Goal: Obtain resource: Download file/media

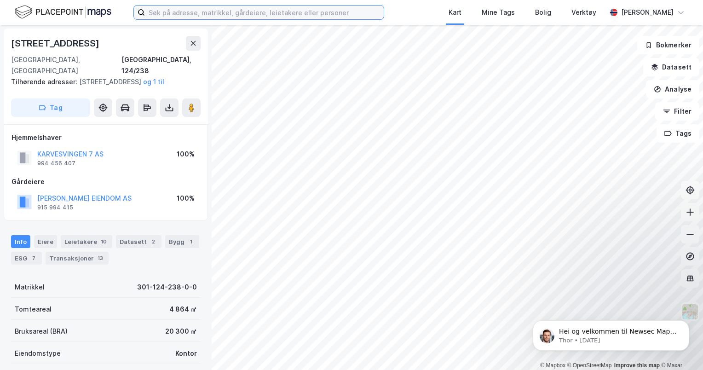
click at [156, 14] on input at bounding box center [264, 13] width 239 height 14
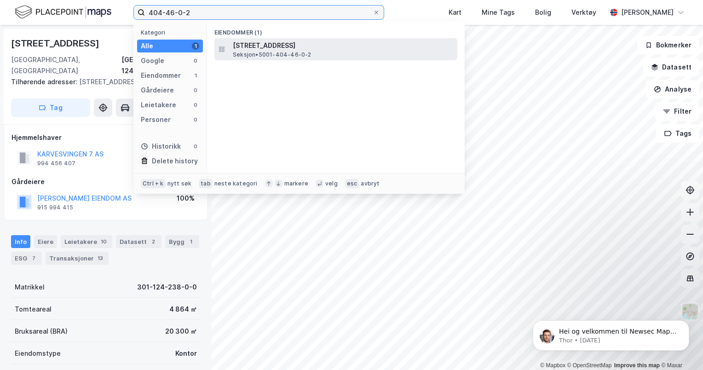
type input "404-46-0-2"
click at [265, 50] on span "[STREET_ADDRESS]" at bounding box center [343, 45] width 221 height 11
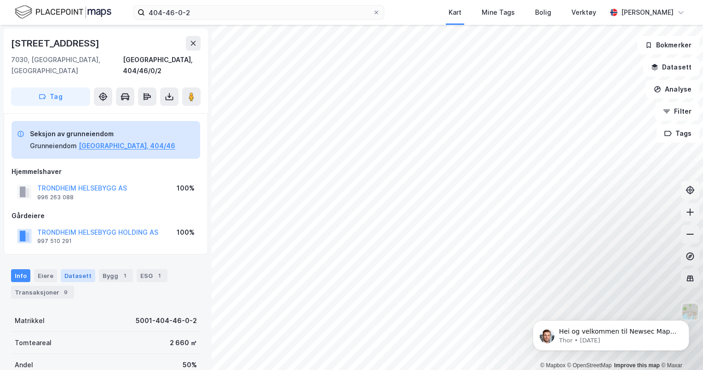
click at [72, 269] on div "Datasett" at bounding box center [78, 275] width 35 height 13
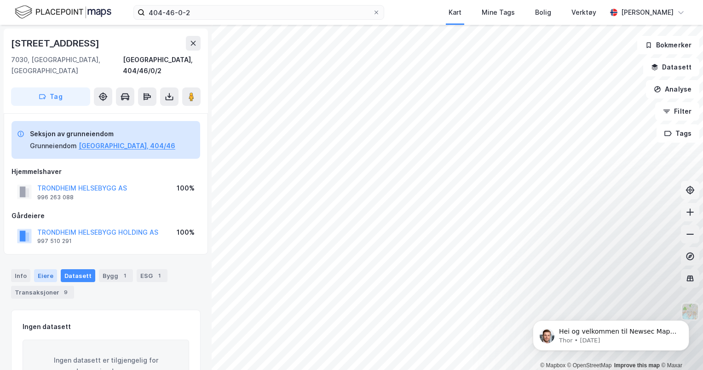
click at [46, 269] on div "Eiere" at bounding box center [45, 275] width 23 height 13
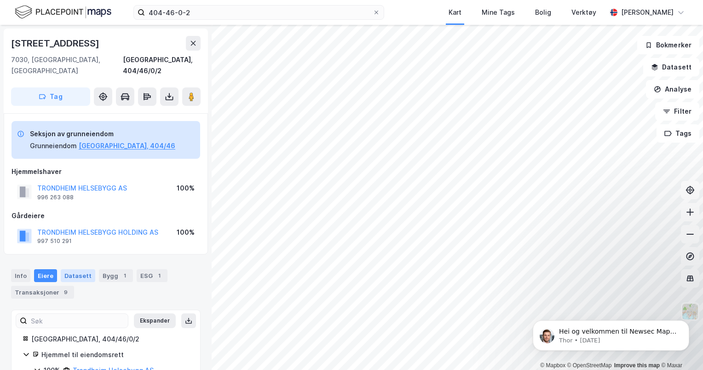
click at [79, 269] on div "Datasett" at bounding box center [78, 275] width 35 height 13
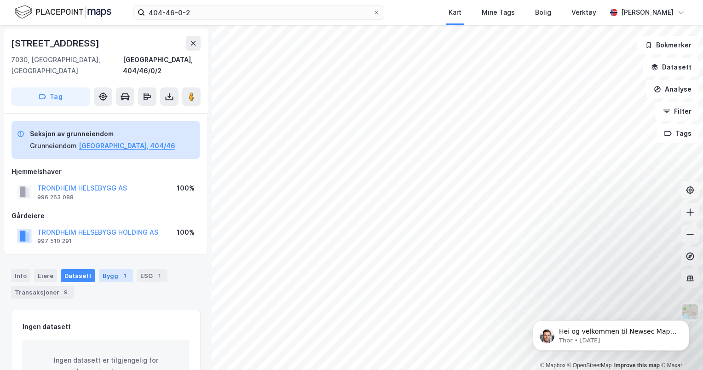
click at [112, 269] on div "Bygg 1" at bounding box center [116, 275] width 34 height 13
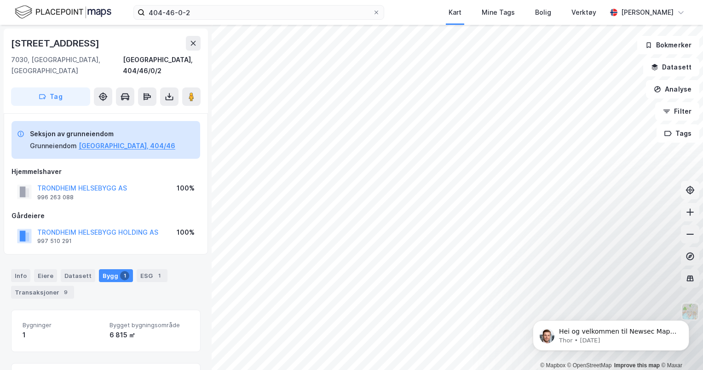
scroll to position [84, 0]
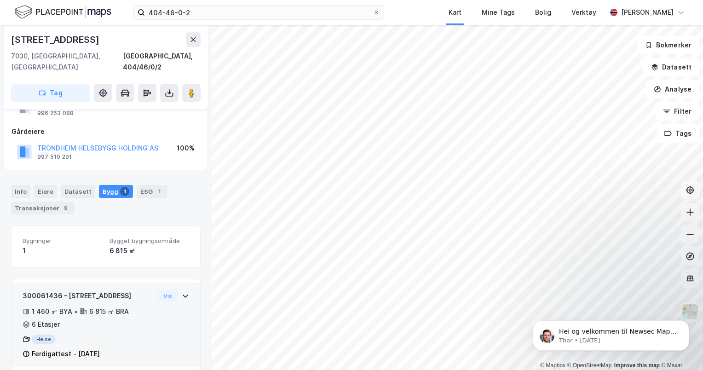
click at [182, 292] on icon at bounding box center [185, 295] width 7 height 7
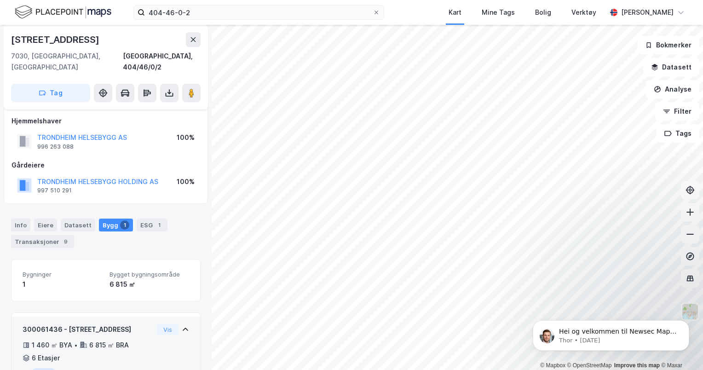
scroll to position [50, 0]
click at [140, 219] on div "ESG 1" at bounding box center [152, 225] width 31 height 13
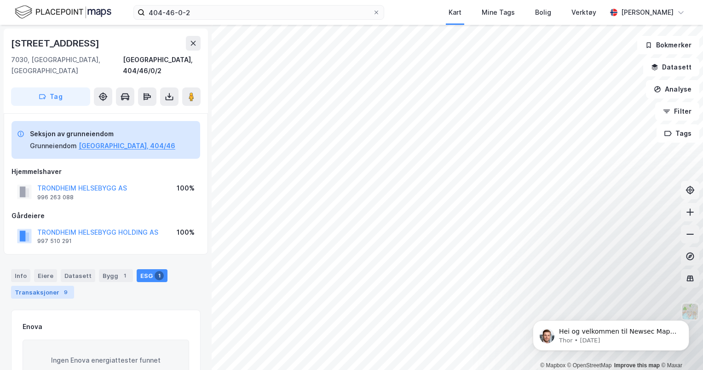
click at [34, 286] on div "Transaksjoner 9" at bounding box center [42, 292] width 63 height 13
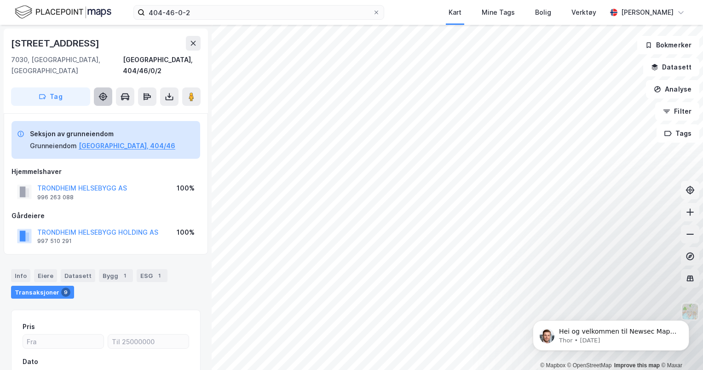
click at [105, 96] on icon at bounding box center [106, 96] width 2 height 1
click at [98, 140] on button "[GEOGRAPHIC_DATA], 404/46" at bounding box center [127, 145] width 97 height 11
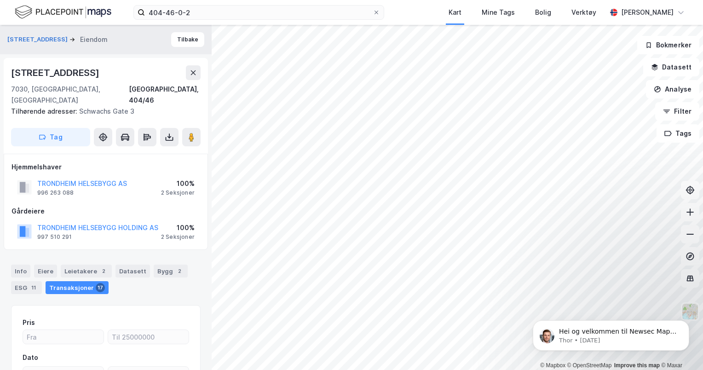
scroll to position [2, 0]
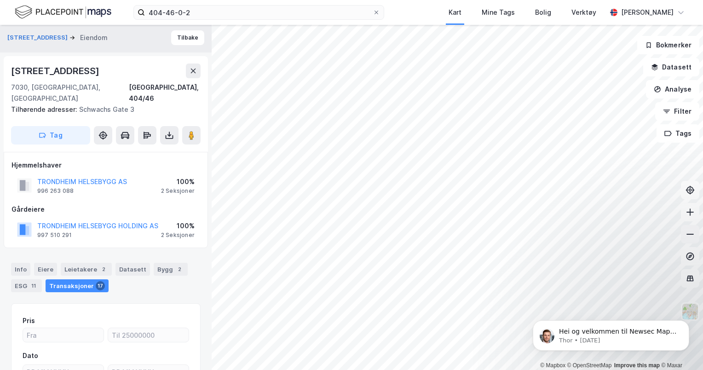
click at [689, 233] on icon at bounding box center [689, 234] width 9 height 9
click at [0, 0] on button "TRONDHEIM HELSEBYGG HOLDING AS" at bounding box center [0, 0] width 0 height 0
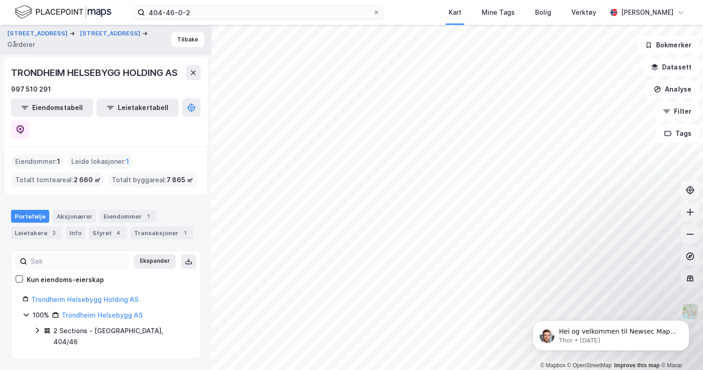
click at [36, 327] on icon at bounding box center [37, 330] width 7 height 7
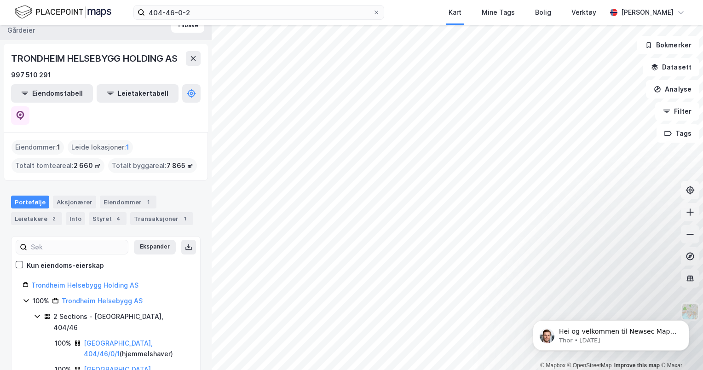
scroll to position [16, 0]
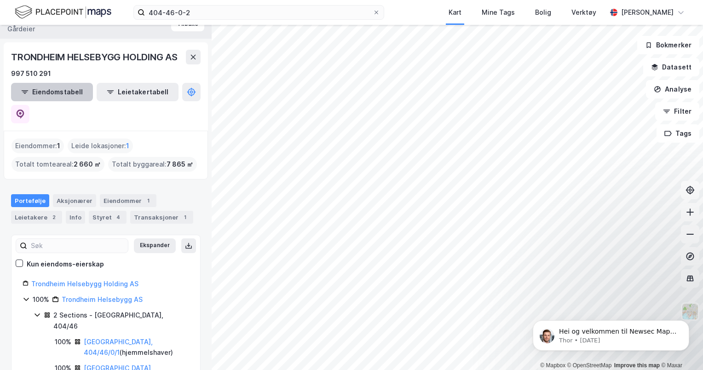
click at [47, 90] on button "Eiendomstabell" at bounding box center [52, 92] width 82 height 18
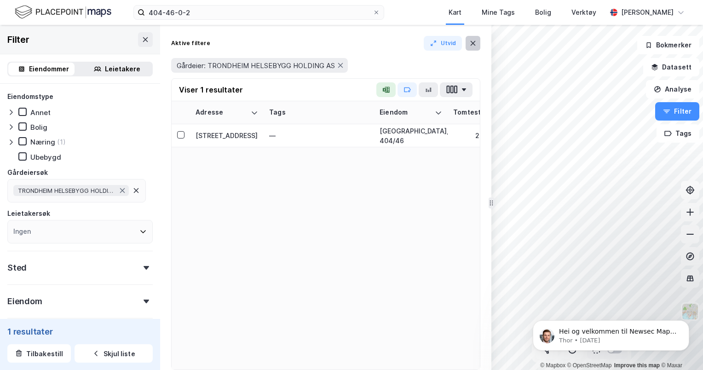
click at [473, 40] on icon at bounding box center [472, 43] width 7 height 7
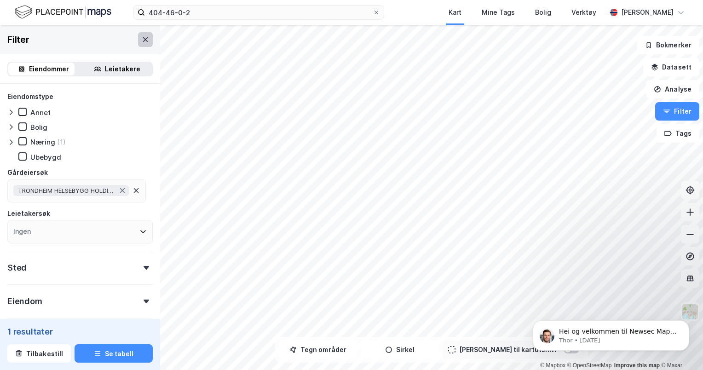
click at [142, 39] on icon at bounding box center [145, 39] width 7 height 7
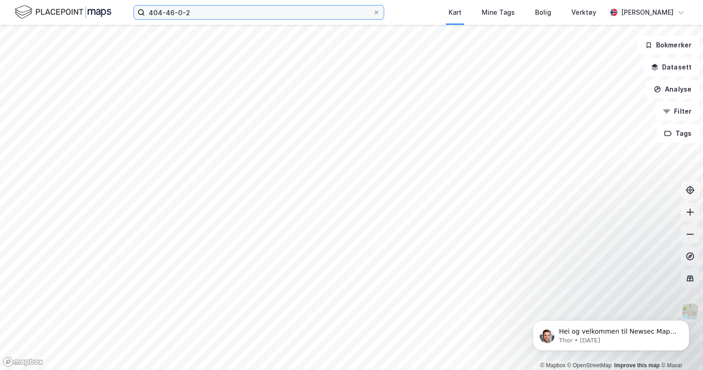
click at [204, 13] on input "404-46-0-2" at bounding box center [259, 13] width 228 height 14
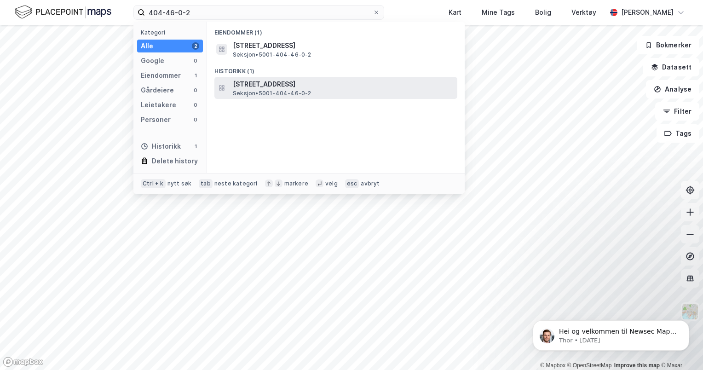
click at [272, 81] on span "[STREET_ADDRESS]" at bounding box center [343, 84] width 221 height 11
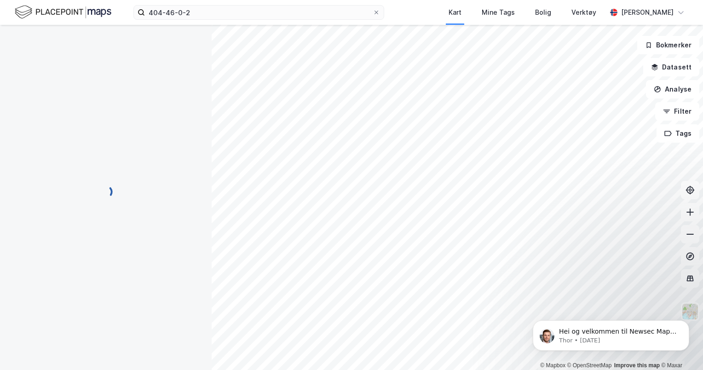
scroll to position [2, 0]
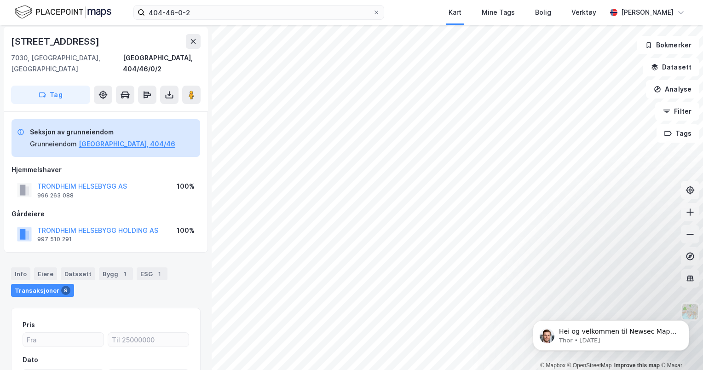
drag, startPoint x: 79, startPoint y: 171, endPoint x: 23, endPoint y: 179, distance: 56.3
click at [23, 184] on rect at bounding box center [23, 189] width 6 height 11
click at [0, 0] on button "TRONDHEIM HELSEBYGG AS" at bounding box center [0, 0] width 0 height 0
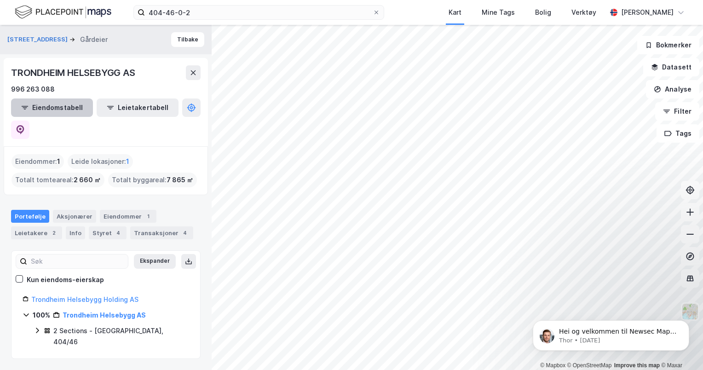
click at [43, 104] on button "Eiendomstabell" at bounding box center [52, 107] width 82 height 18
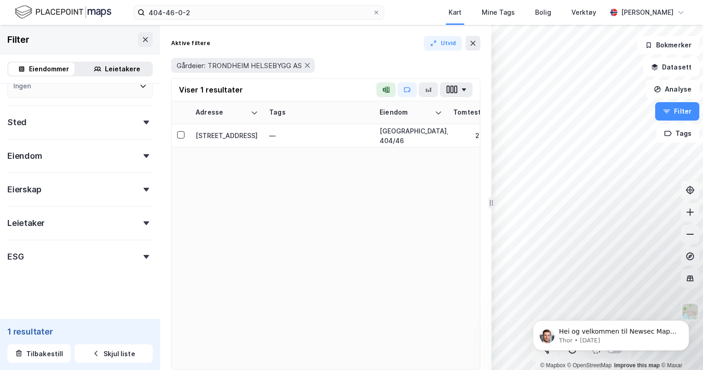
scroll to position [88, 0]
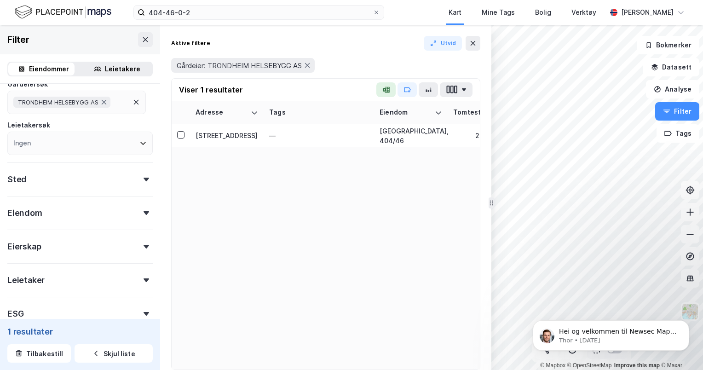
click at [34, 214] on div "Eiendom" at bounding box center [24, 212] width 35 height 11
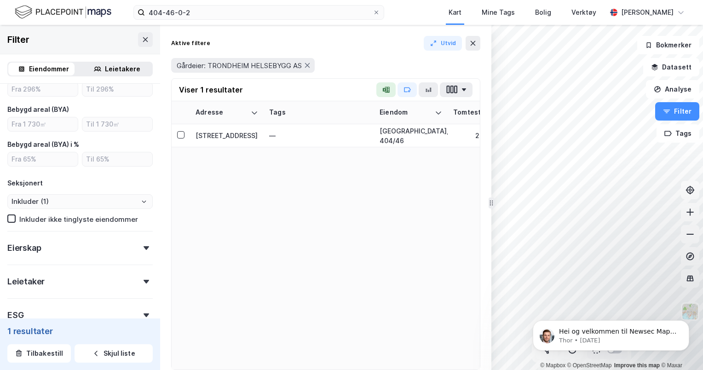
scroll to position [378, 0]
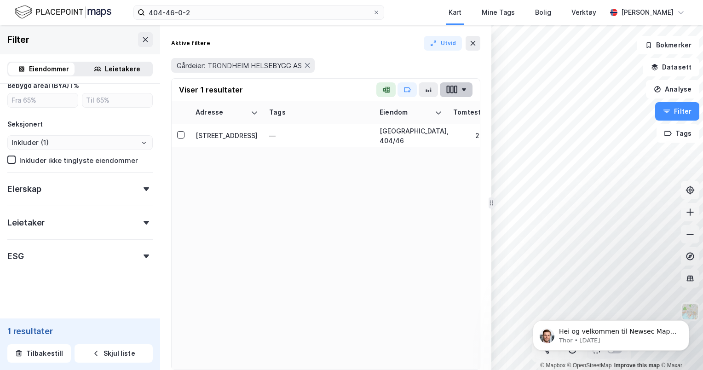
click at [464, 90] on icon "button" at bounding box center [464, 89] width 4 height 3
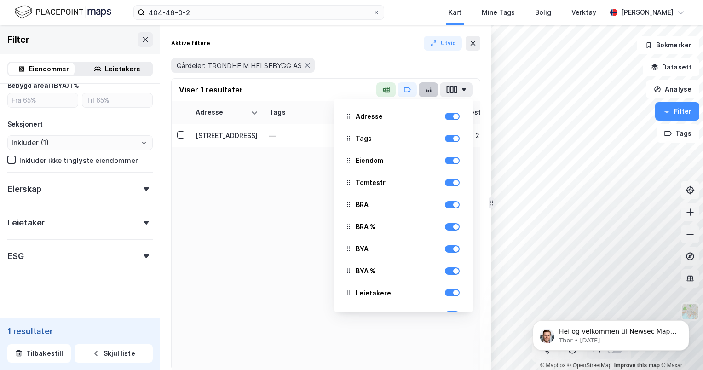
click at [430, 85] on button "button" at bounding box center [428, 89] width 19 height 15
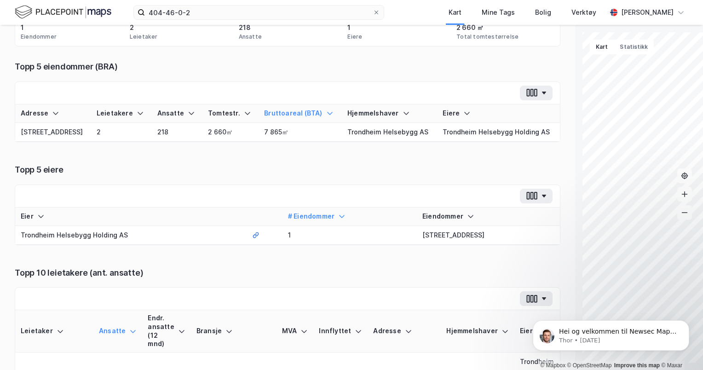
scroll to position [95, 0]
click at [505, 15] on div "Mine Tags" at bounding box center [498, 12] width 33 height 11
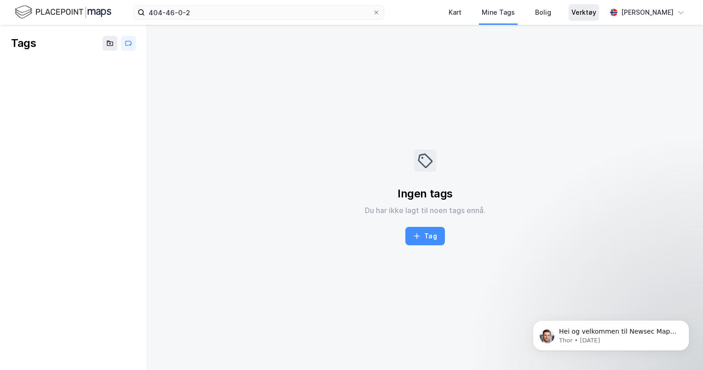
click at [589, 9] on div "Verktøy" at bounding box center [583, 12] width 25 height 11
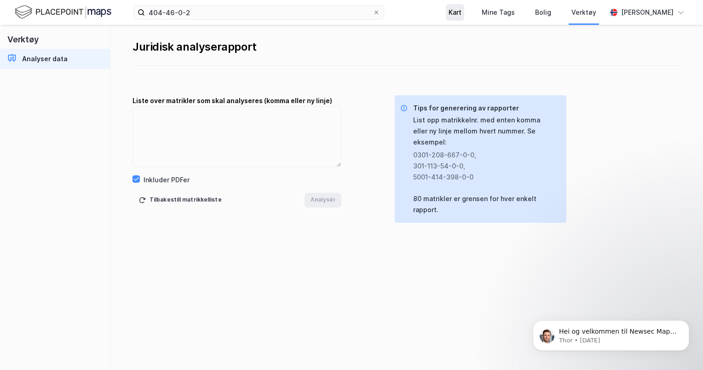
click at [461, 13] on div "Kart" at bounding box center [455, 12] width 13 height 11
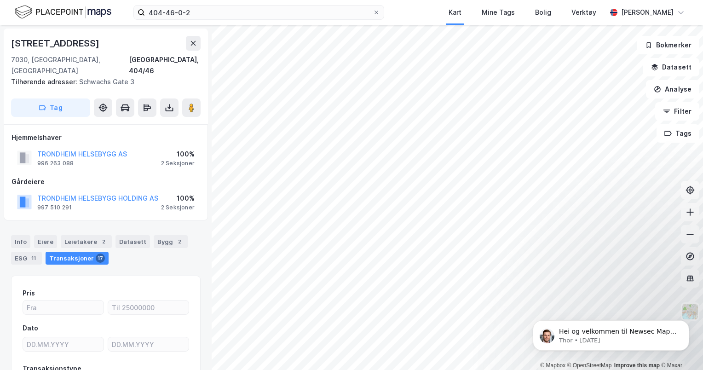
scroll to position [2, 0]
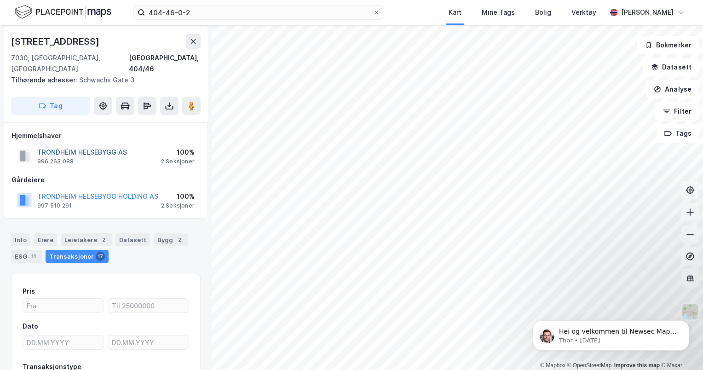
click at [0, 0] on button "TRONDHEIM HELSEBYGG AS" at bounding box center [0, 0] width 0 height 0
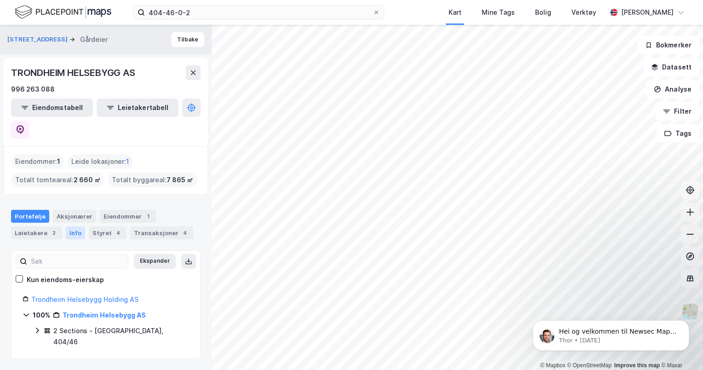
click at [71, 226] on div "Info" at bounding box center [75, 232] width 19 height 13
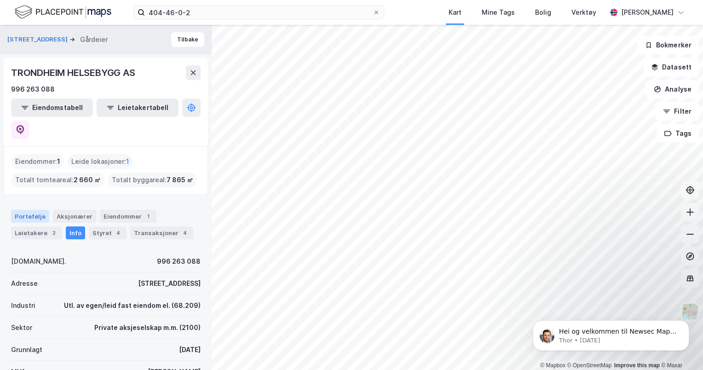
click at [31, 210] on div "Portefølje" at bounding box center [30, 216] width 38 height 13
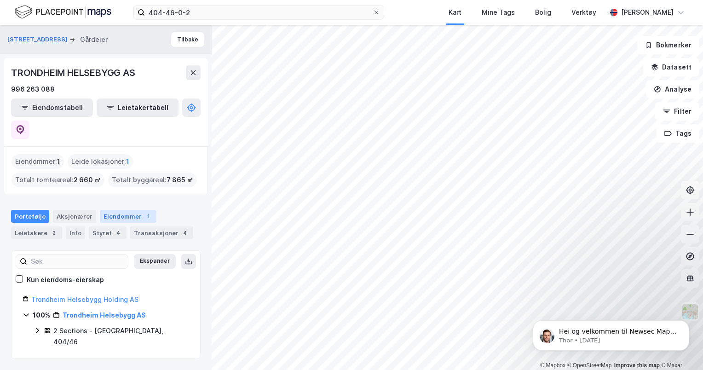
click at [112, 210] on div "Eiendommer 1" at bounding box center [128, 216] width 57 height 13
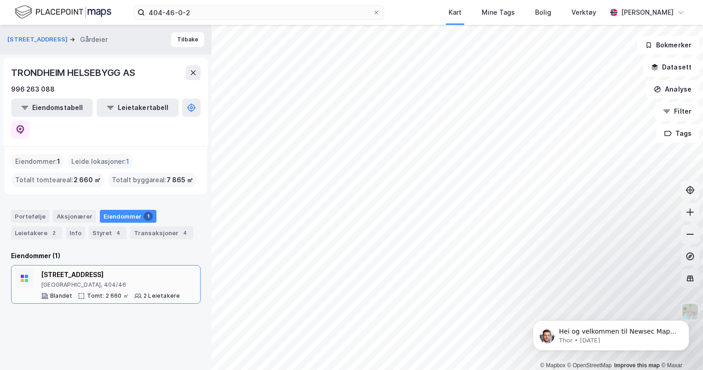
click at [71, 269] on div "[STREET_ADDRESS]" at bounding box center [110, 274] width 139 height 11
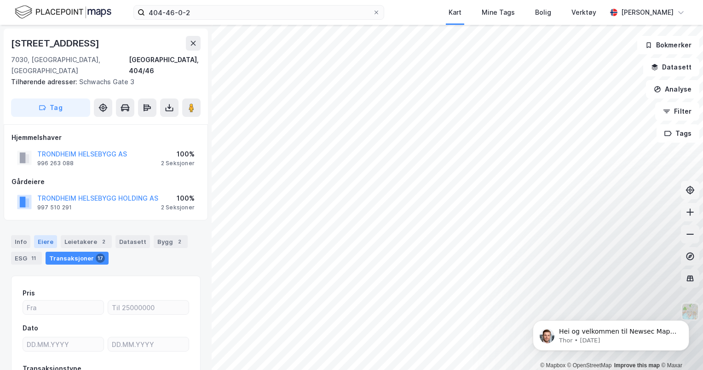
click at [42, 235] on div "Eiere" at bounding box center [45, 241] width 23 height 13
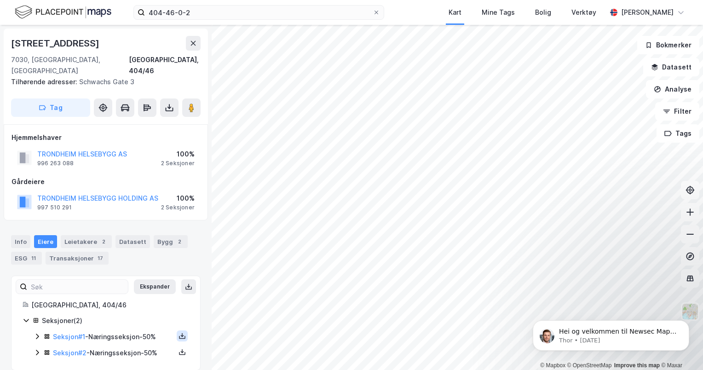
click at [181, 335] on icon at bounding box center [182, 336] width 3 height 2
click at [123, 303] on div "Grunnbok" at bounding box center [126, 308] width 31 height 11
click at [178, 332] on icon at bounding box center [181, 335] width 7 height 7
click at [142, 325] on div "Matrikkelrapport" at bounding box center [137, 330] width 53 height 11
click at [178, 348] on icon at bounding box center [181, 351] width 7 height 7
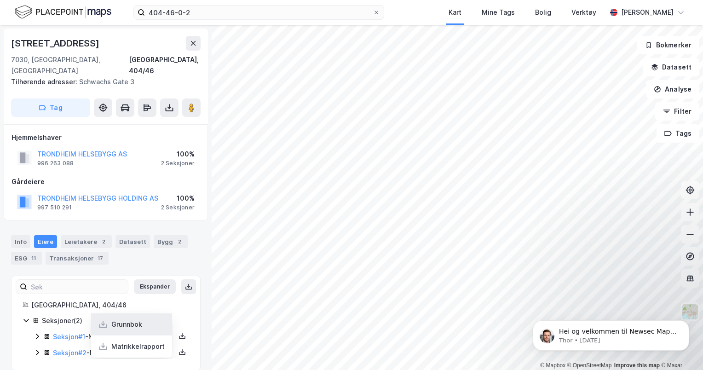
click at [127, 319] on div "Grunnbok" at bounding box center [126, 324] width 31 height 11
click at [179, 352] on icon at bounding box center [182, 353] width 6 height 3
click at [127, 319] on div "Grunnbok" at bounding box center [126, 324] width 31 height 11
click at [74, 349] on link "Seksjon # 2" at bounding box center [70, 353] width 34 height 8
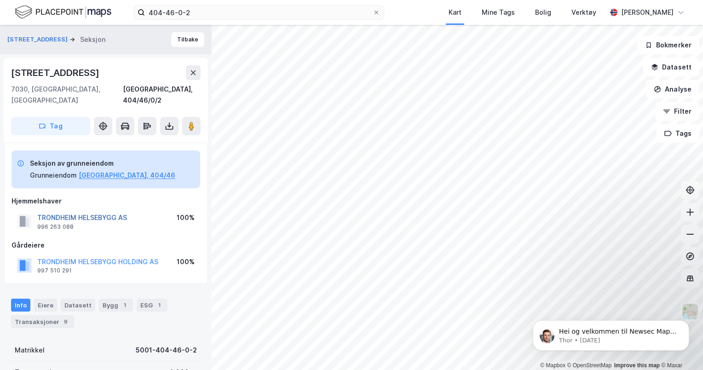
click at [0, 0] on button "TRONDHEIM HELSEBYGG AS" at bounding box center [0, 0] width 0 height 0
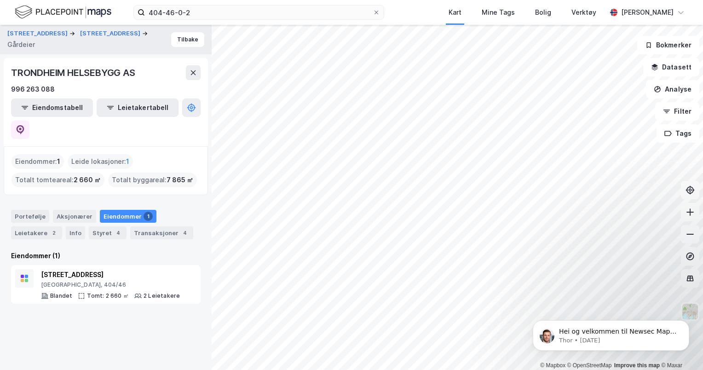
click at [120, 210] on div "Eiendommer 1" at bounding box center [128, 216] width 57 height 13
click at [74, 226] on div "Info" at bounding box center [75, 232] width 19 height 13
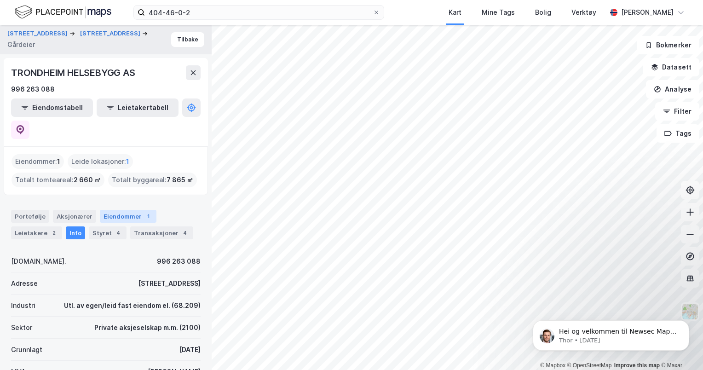
click at [119, 210] on div "Eiendommer 1" at bounding box center [128, 216] width 57 height 13
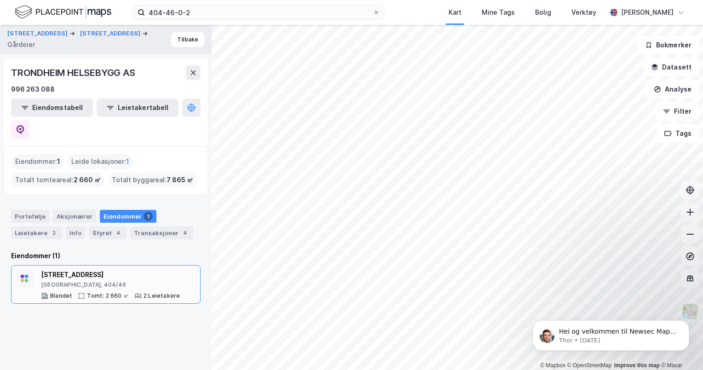
click at [68, 269] on div "[STREET_ADDRESS]" at bounding box center [110, 274] width 139 height 11
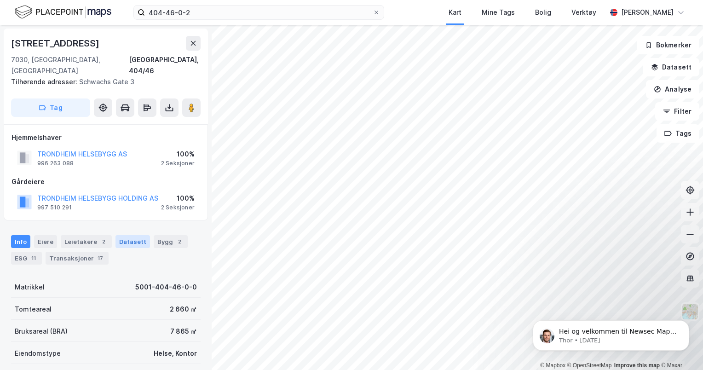
click at [131, 235] on div "Datasett" at bounding box center [132, 241] width 35 height 13
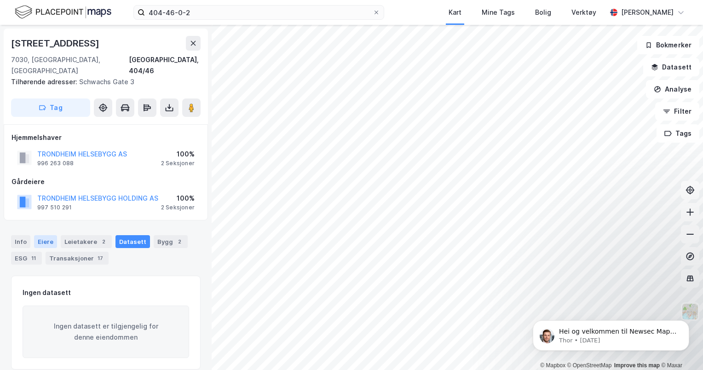
click at [38, 235] on div "Eiere" at bounding box center [45, 241] width 23 height 13
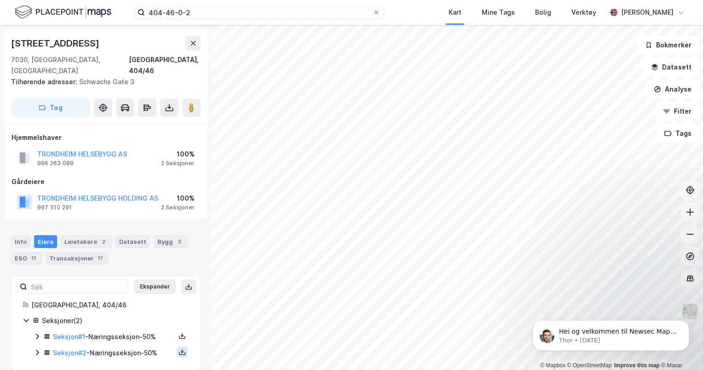
click at [182, 349] on icon at bounding box center [182, 351] width 1 height 4
click at [178, 332] on icon at bounding box center [181, 335] width 7 height 7
click at [137, 325] on div "Matrikkelrapport" at bounding box center [137, 330] width 53 height 11
click at [178, 348] on icon at bounding box center [181, 351] width 7 height 7
click at [141, 341] on div "Matrikkelrapport" at bounding box center [137, 346] width 53 height 11
